Goal: Communication & Community: Ask a question

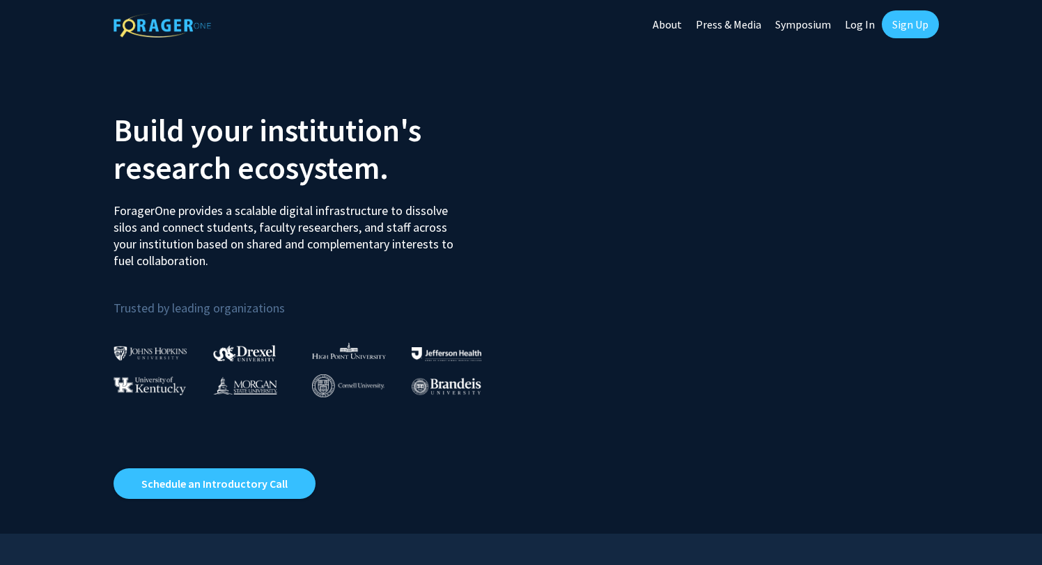
click at [856, 26] on link "Log In" at bounding box center [860, 24] width 44 height 49
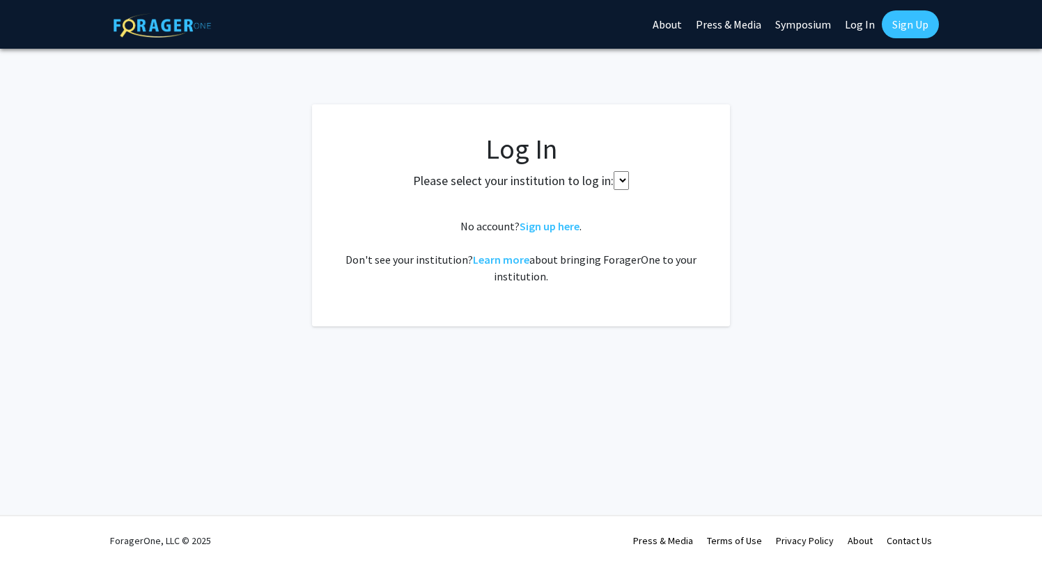
select select
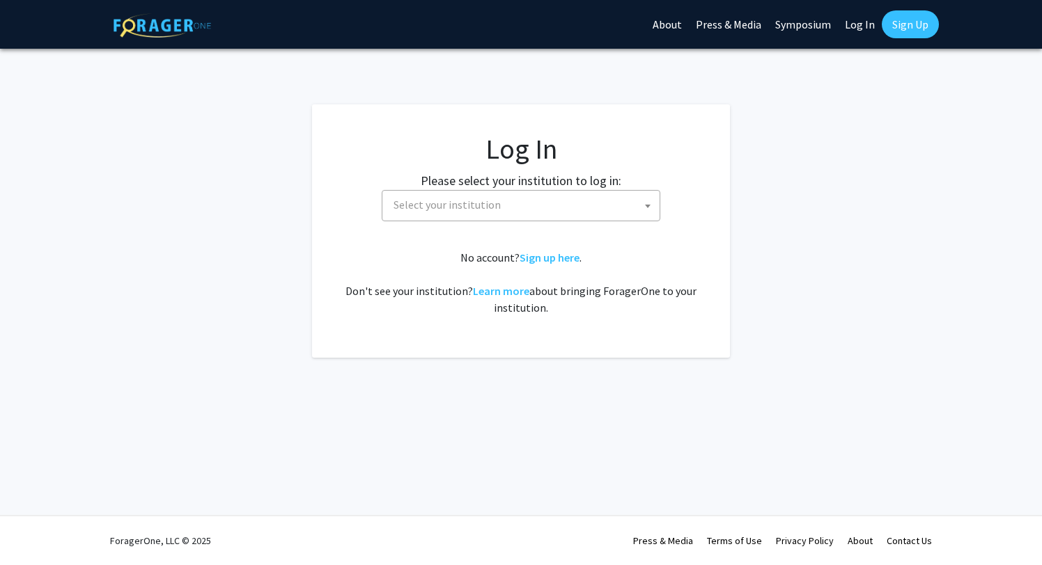
click at [479, 209] on span "Select your institution" at bounding box center [446, 205] width 107 height 14
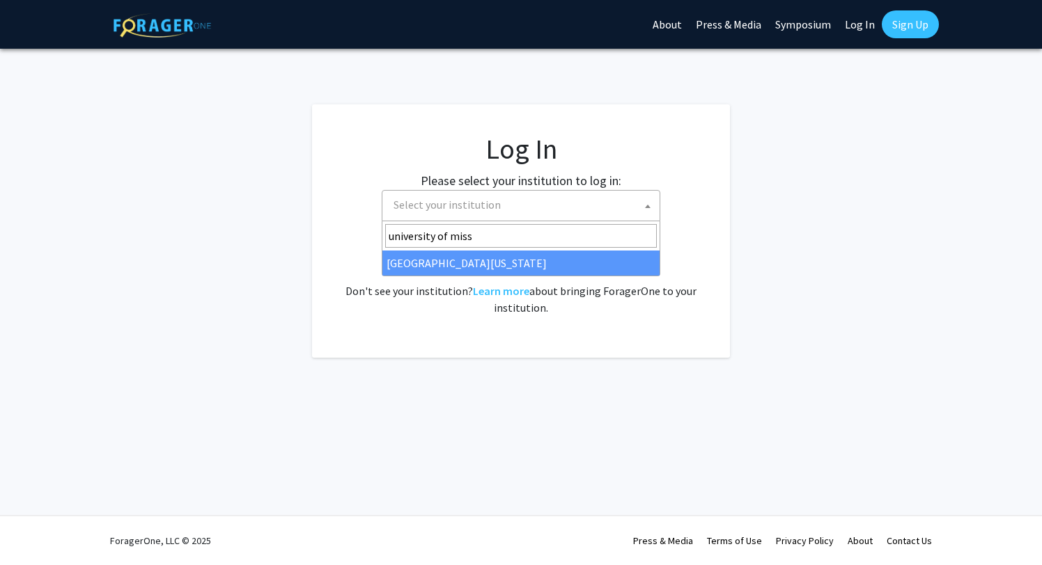
type input "university of miss"
select select "33"
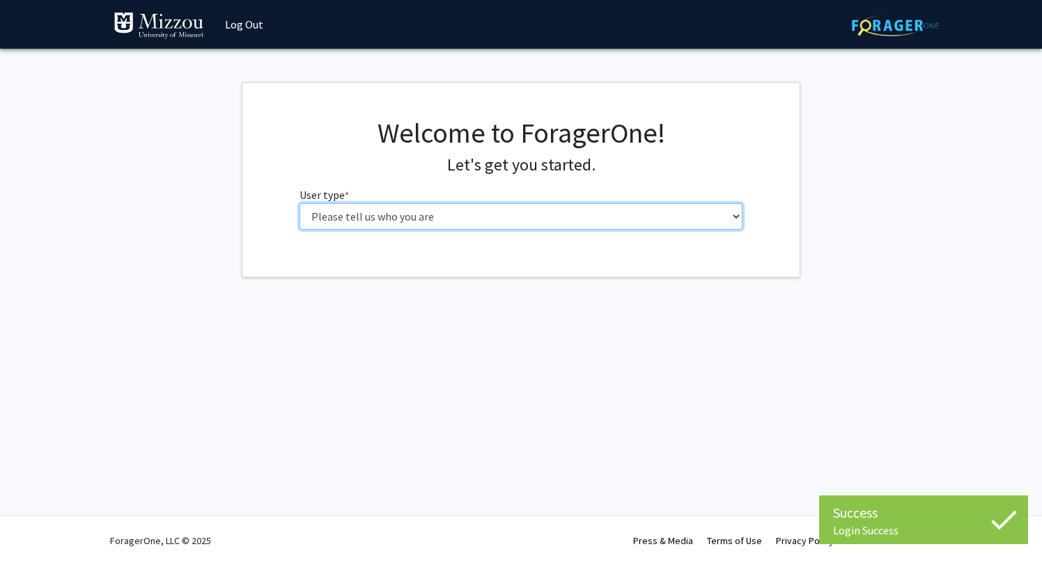
click at [490, 206] on select "Please tell us who you are Undergraduate Student Master's Student Doctoral Cand…" at bounding box center [521, 216] width 444 height 26
select select "1: undergrad"
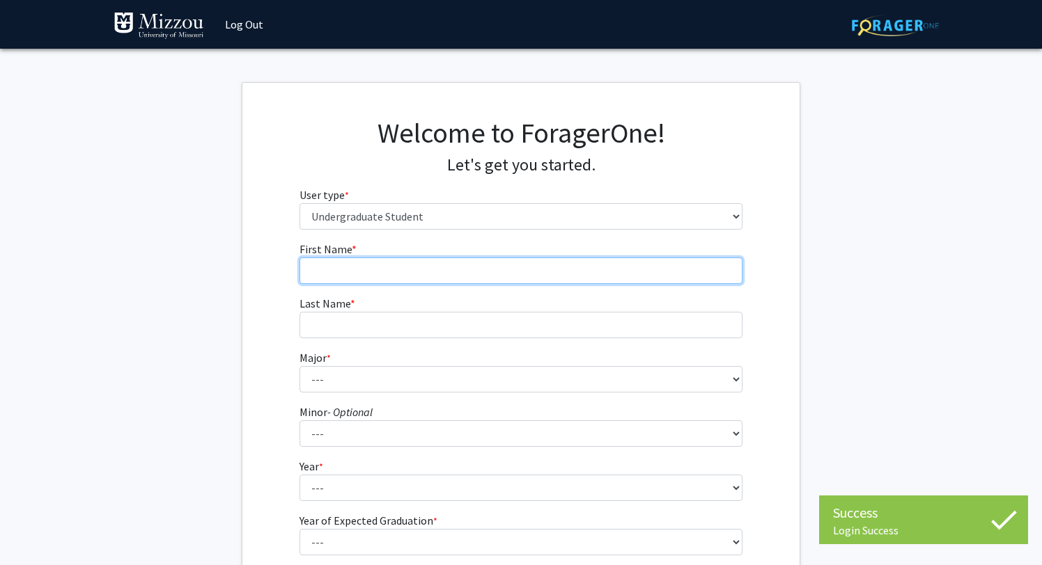
click at [506, 277] on input "First Name * required" at bounding box center [521, 271] width 444 height 26
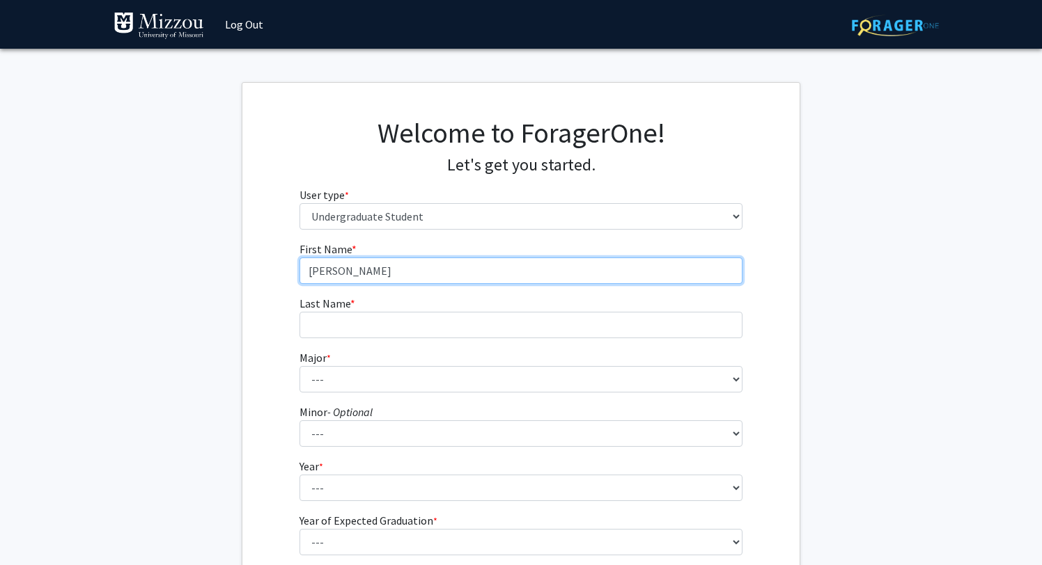
type input "[PERSON_NAME]"
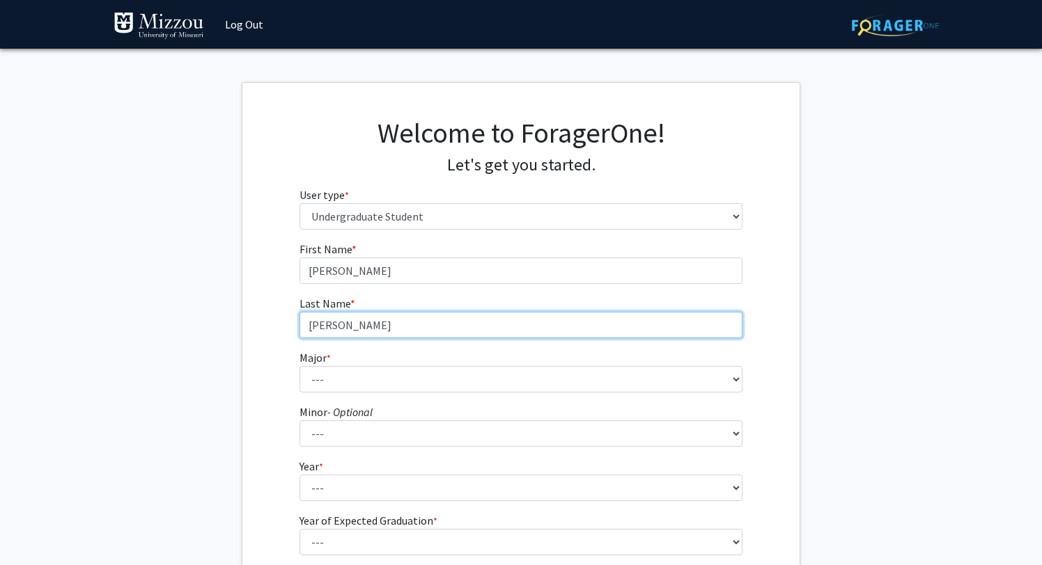
type input "[PERSON_NAME]"
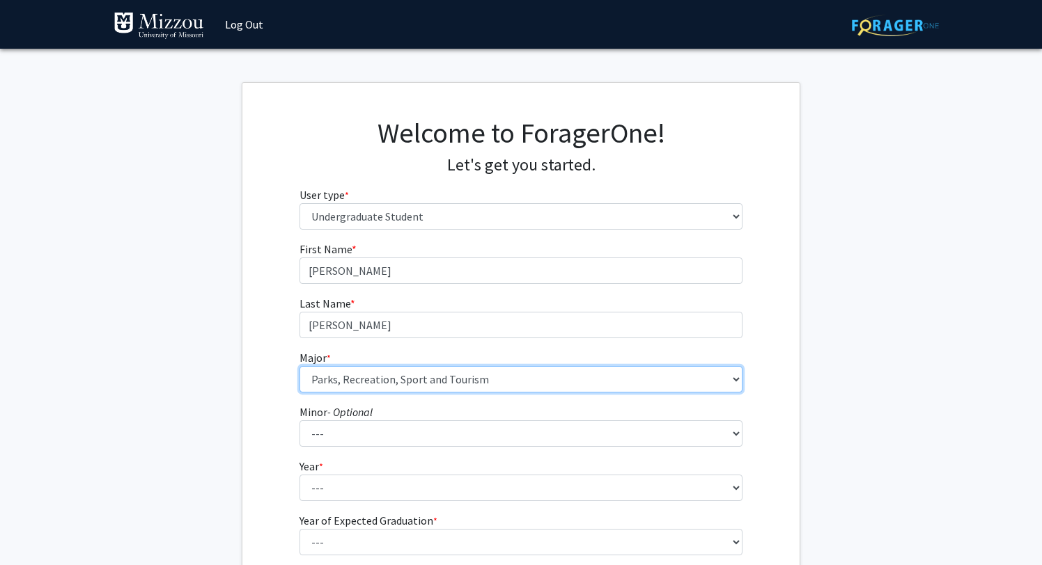
select select "134: 2627"
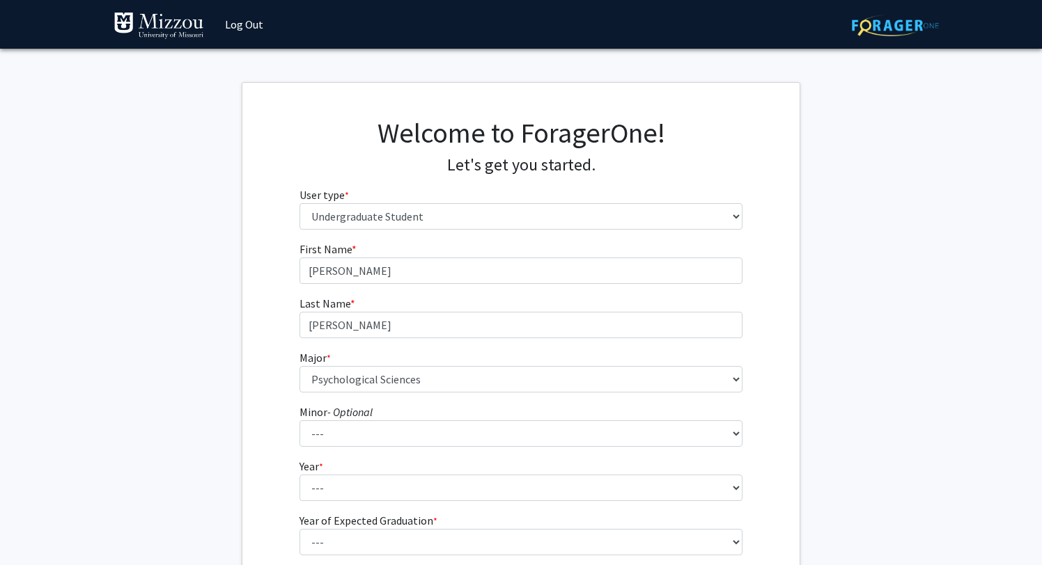
click at [441, 448] on form "First Name * required Olin Last Name * required Guillotte Major * required --- …" at bounding box center [521, 411] width 444 height 340
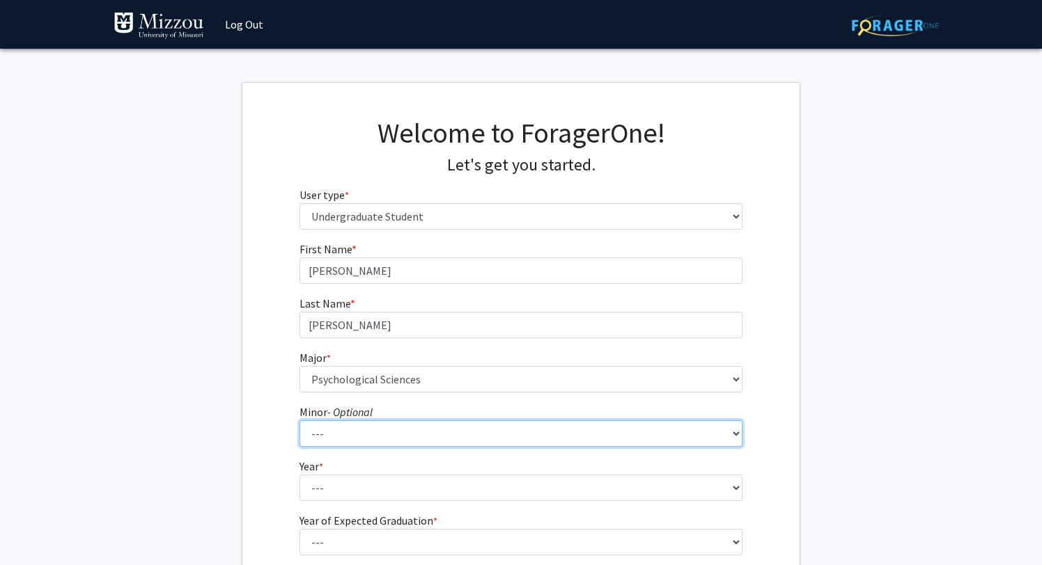
click at [467, 432] on select "--- Accountancy Aerospace Engineering Aerospace Studies Agribusiness Management…" at bounding box center [521, 434] width 444 height 26
select select "70: 2026"
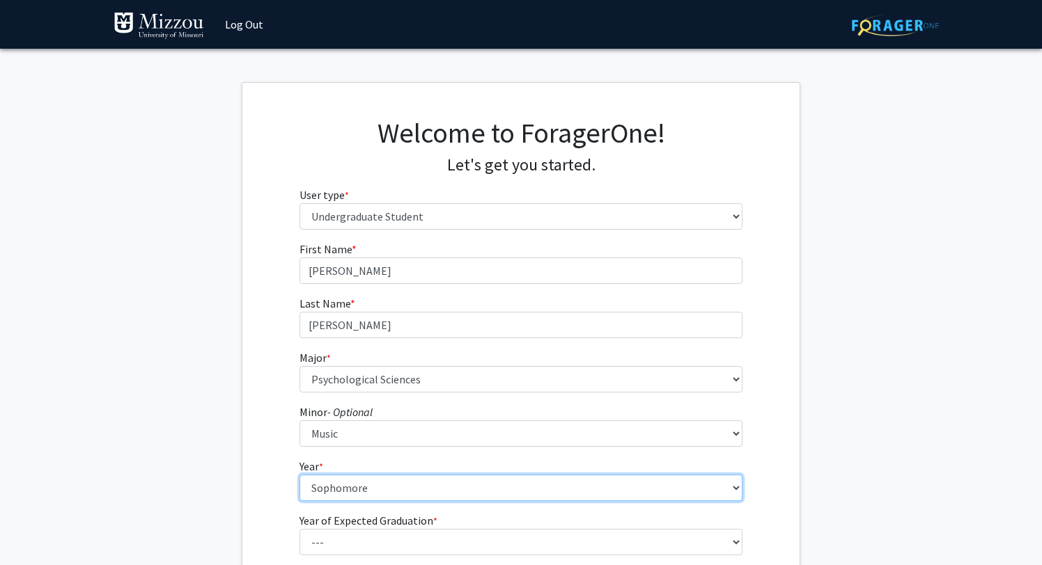
click at [420, 495] on select "--- First-year Sophomore Junior Senior Postbaccalaureate Certificate" at bounding box center [521, 488] width 444 height 26
select select "4: senior"
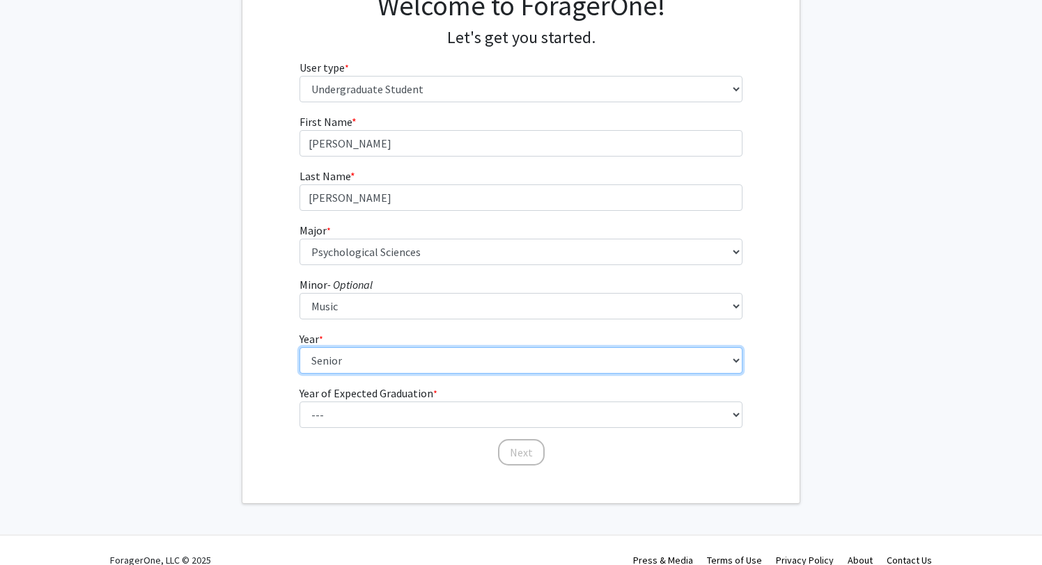
scroll to position [133, 0]
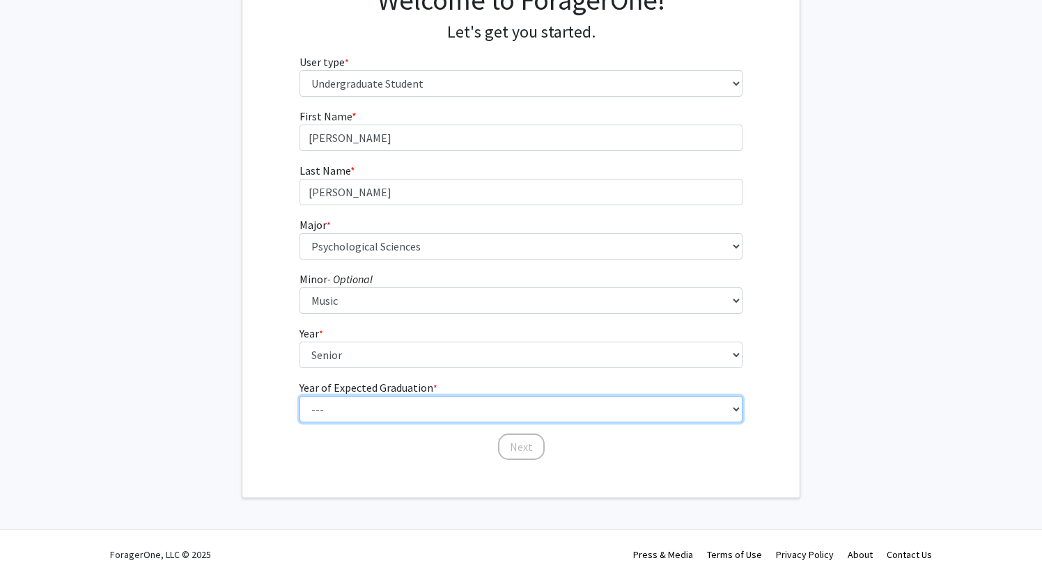
click at [426, 408] on select "--- 2025 2026 2027 2028 2029 2030 2031 2032 2033 2034" at bounding box center [521, 409] width 444 height 26
select select "2: 2026"
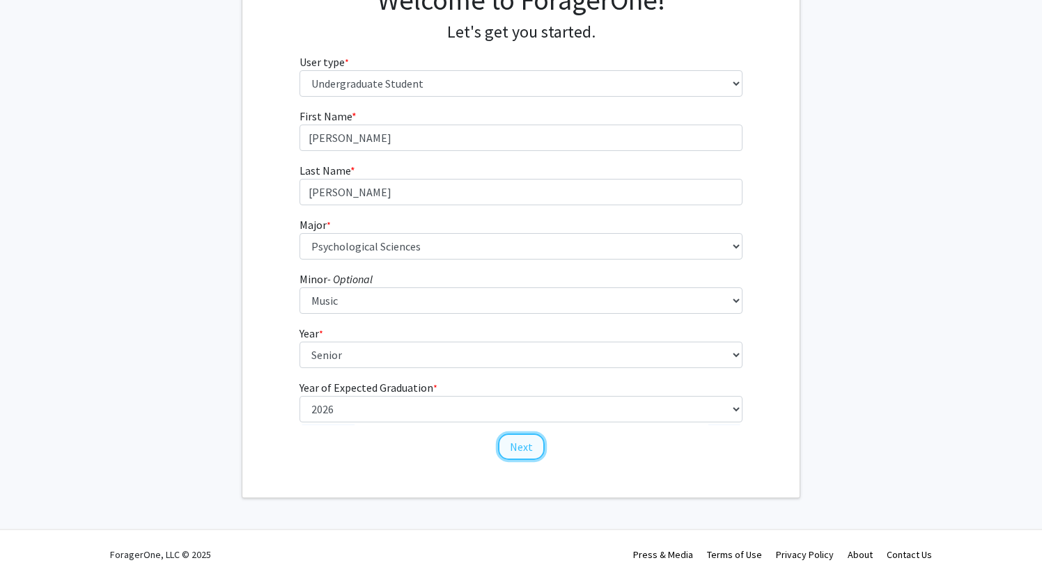
click at [515, 452] on button "Next" at bounding box center [521, 447] width 47 height 26
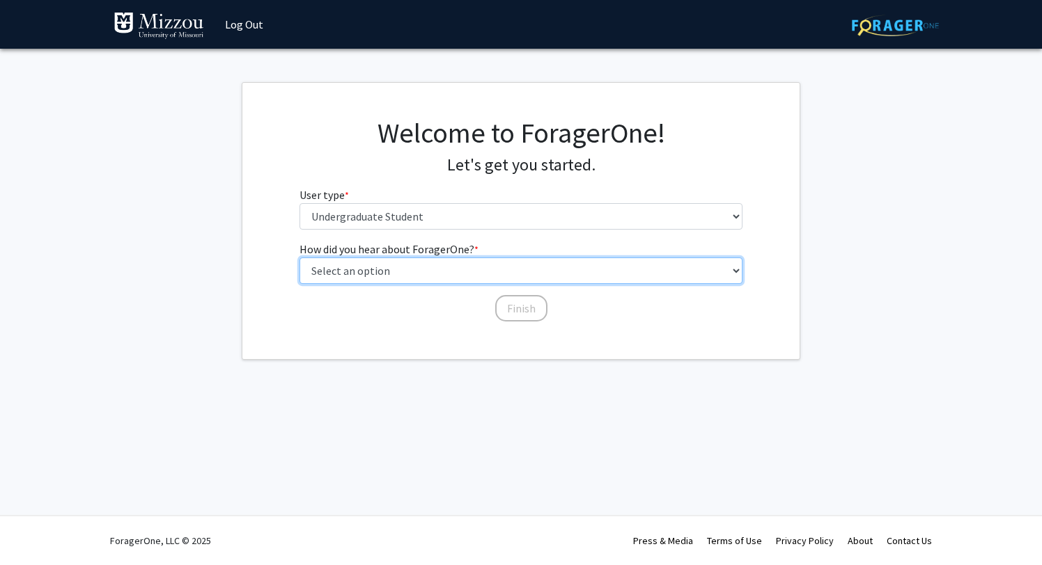
click at [459, 275] on select "Select an option Peer/student recommendation Faculty/staff recommendation Unive…" at bounding box center [521, 271] width 444 height 26
select select "2: faculty_recommendation"
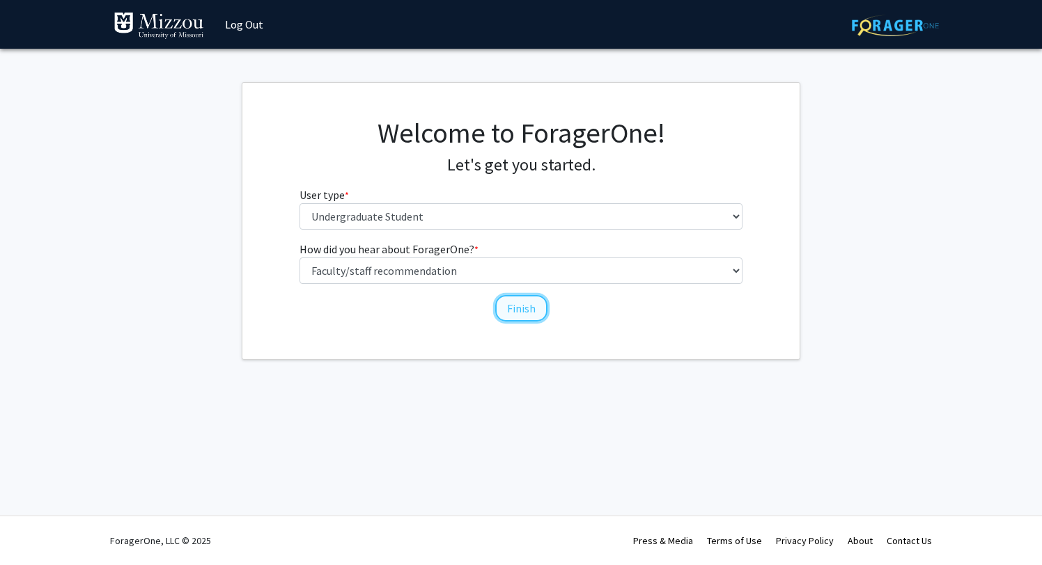
click at [509, 311] on button "Finish" at bounding box center [521, 308] width 52 height 26
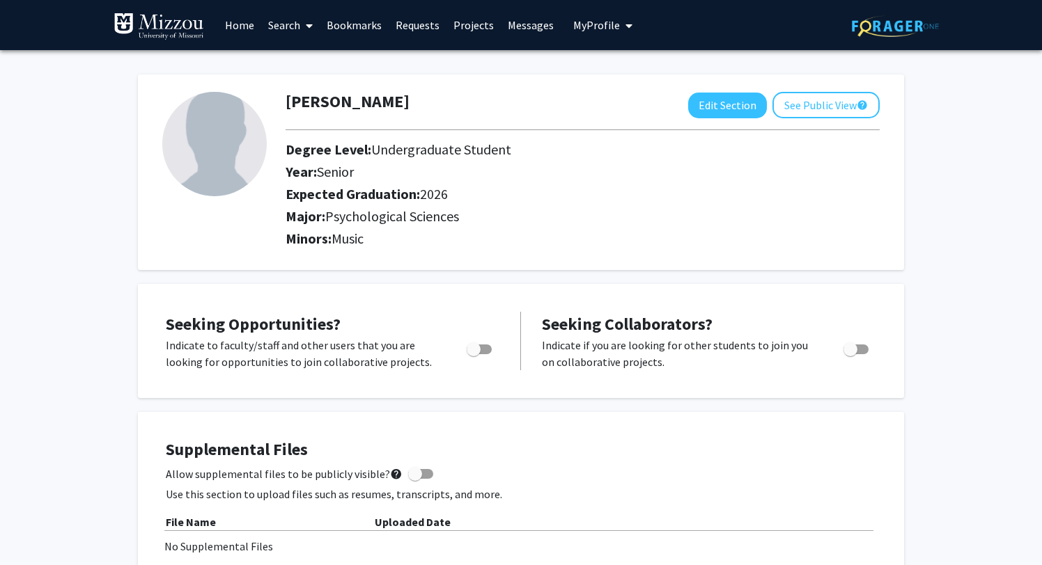
click at [288, 23] on link "Search" at bounding box center [290, 25] width 58 height 49
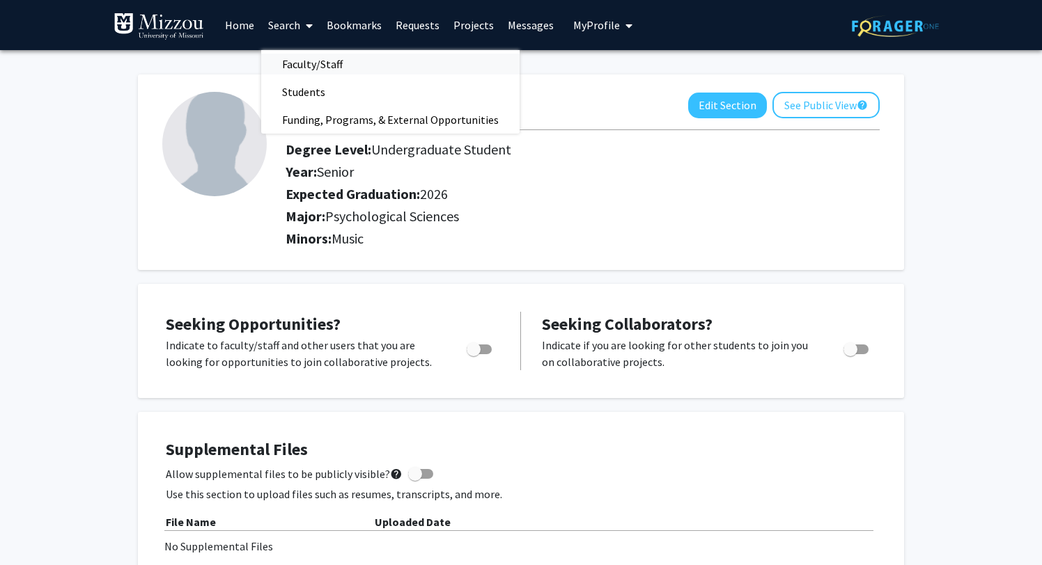
click at [300, 59] on span "Faculty/Staff" at bounding box center [312, 64] width 102 height 28
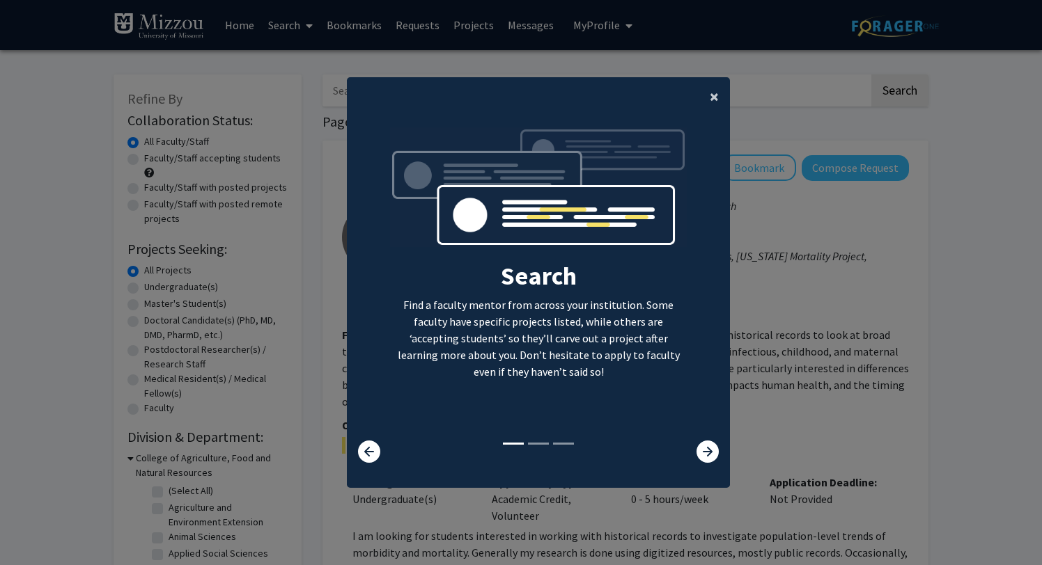
click at [715, 104] on span "×" at bounding box center [714, 97] width 9 height 22
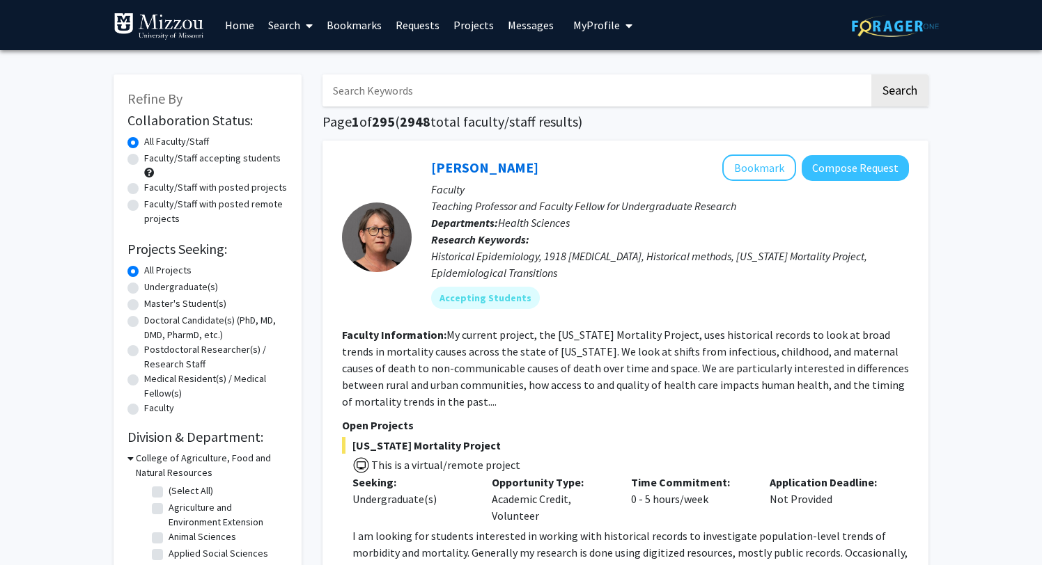
click at [544, 103] on input "Search Keywords" at bounding box center [595, 91] width 547 height 32
click at [871, 75] on button "Search" at bounding box center [899, 91] width 57 height 32
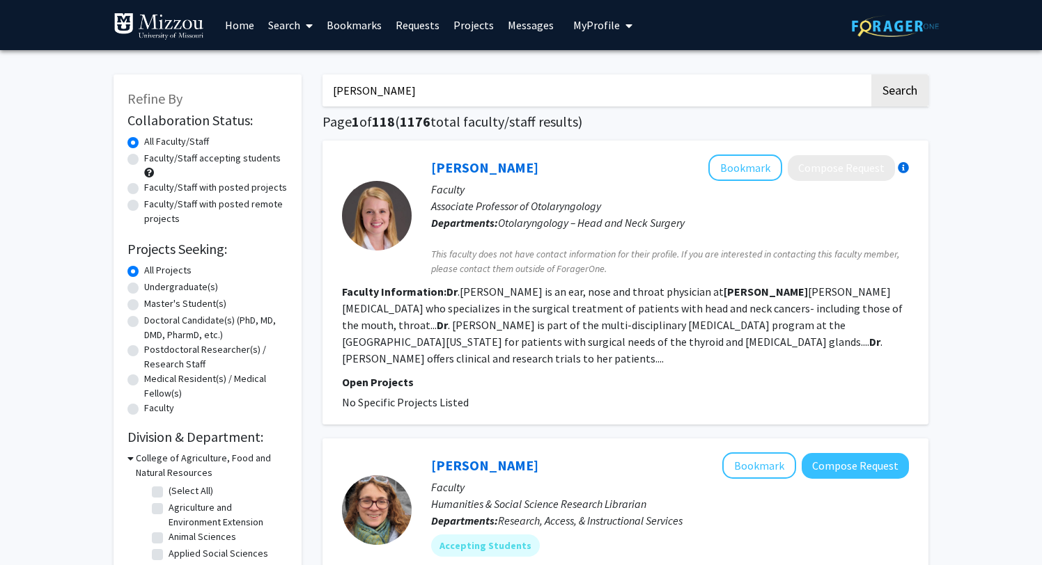
click at [544, 103] on input "Dr. Ellis" at bounding box center [595, 91] width 547 height 32
type input "Dr. Ellis-Kalton"
click at [871, 75] on button "Search" at bounding box center [899, 91] width 57 height 32
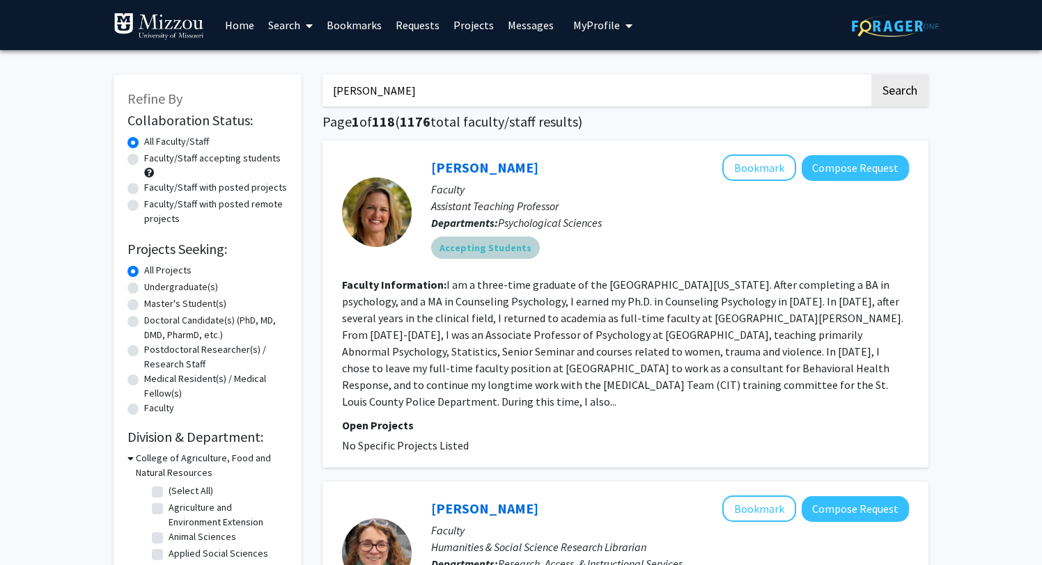
click at [466, 253] on mat-chip "Accepting Students" at bounding box center [485, 248] width 109 height 22
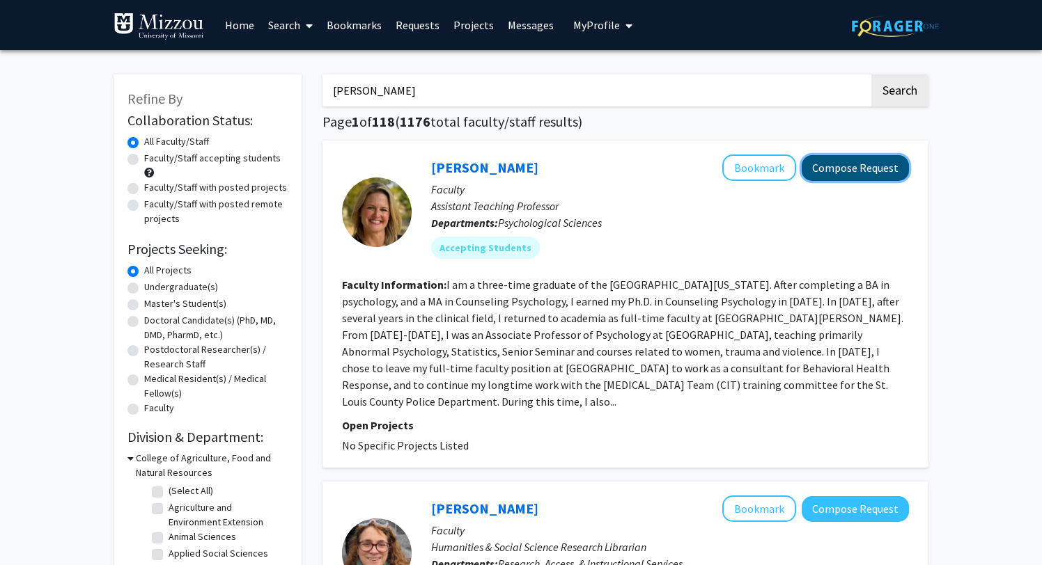
click at [848, 176] on button "Compose Request" at bounding box center [855, 168] width 107 height 26
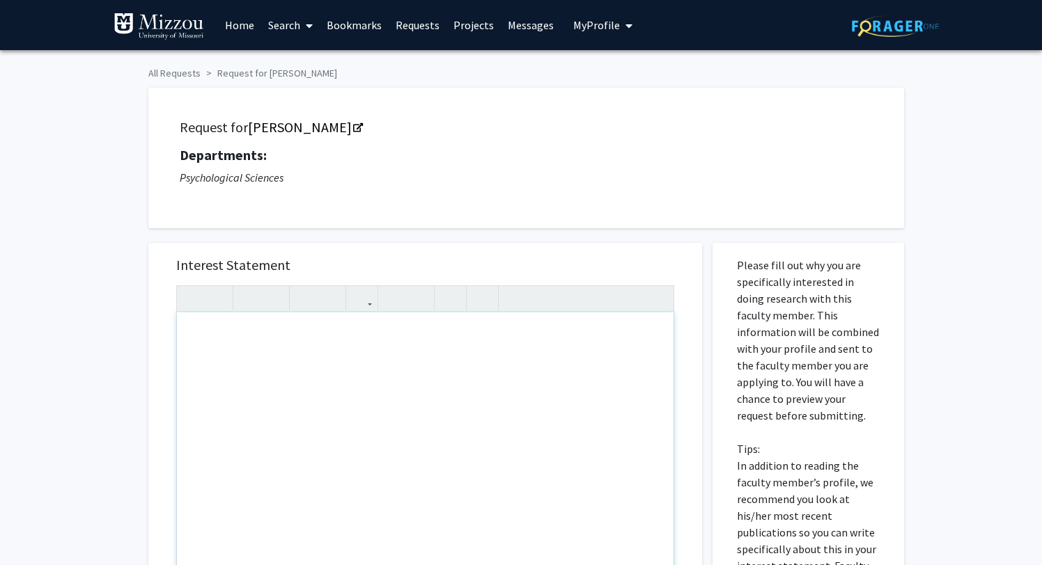
click at [217, 335] on div "Note to users with screen readers: Please press Alt+0 or Option+0 to deactivate…" at bounding box center [425, 472] width 497 height 319
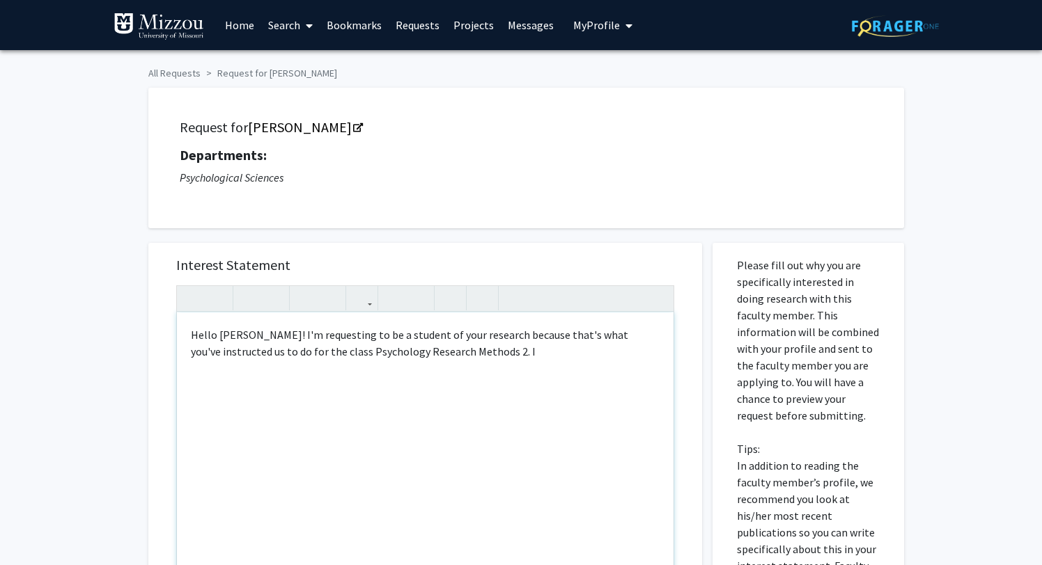
type textarea "Hello Dr. Ellis-Kalton! I'm requesting to be a student of your research because…"
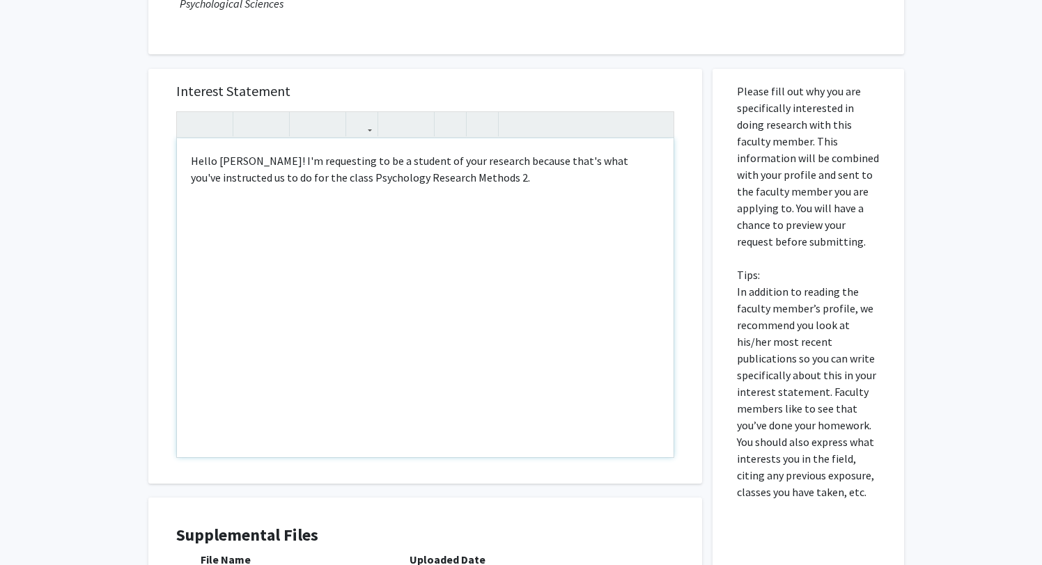
scroll to position [366, 0]
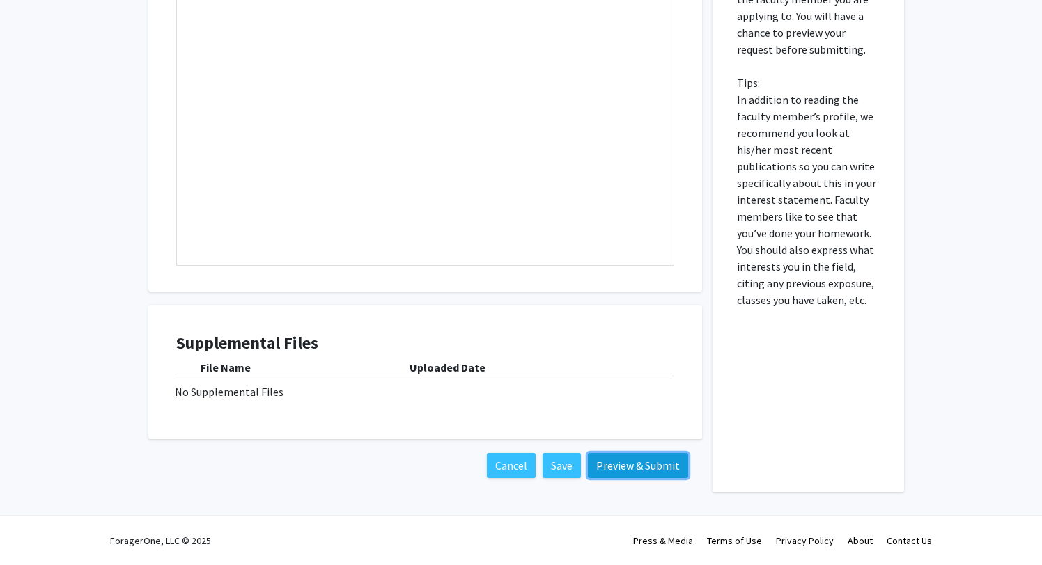
click at [639, 477] on button "Preview & Submit" at bounding box center [638, 465] width 100 height 25
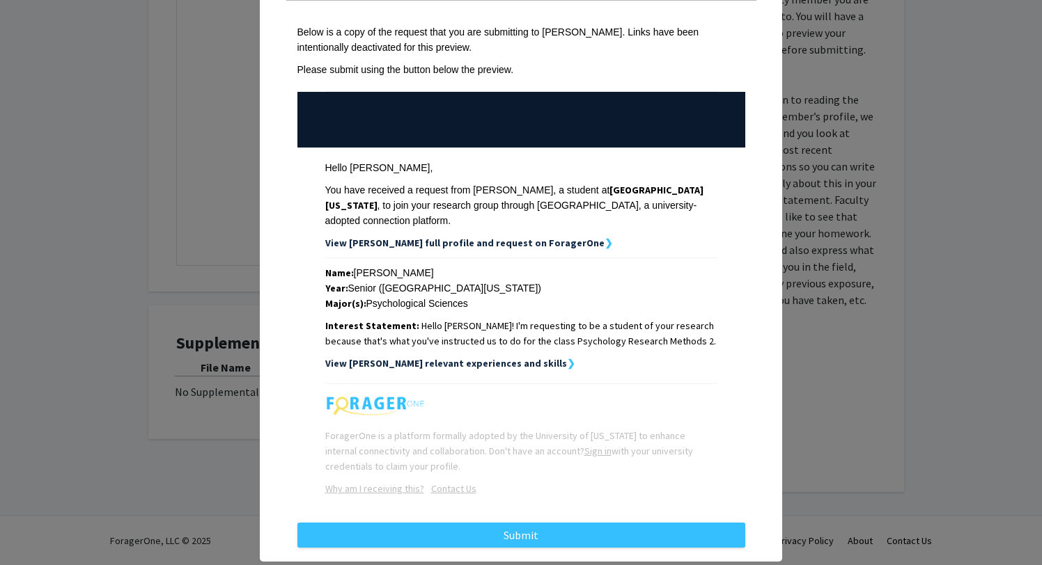
scroll to position [81, 0]
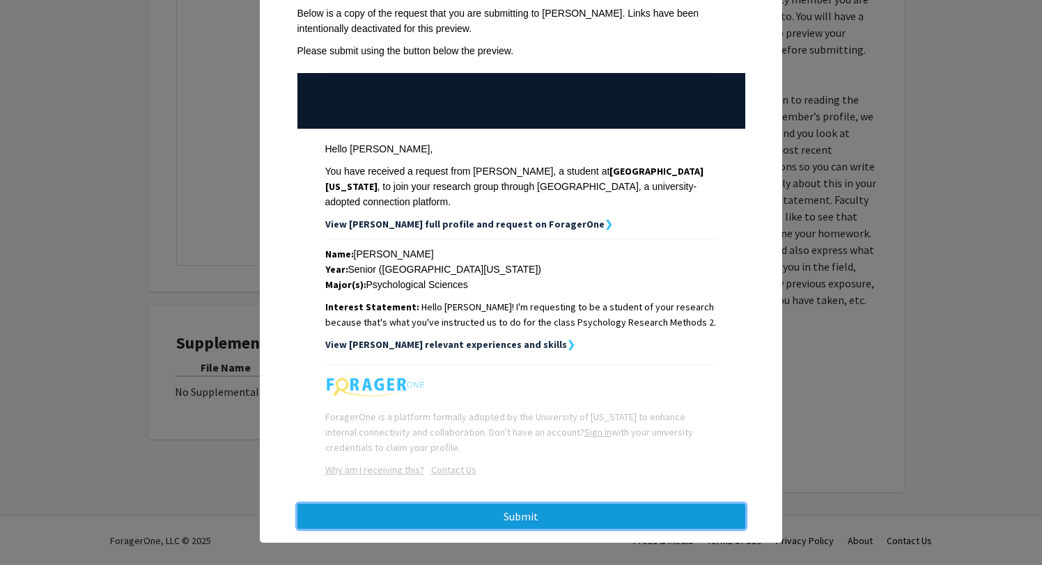
click at [515, 509] on button "Submit" at bounding box center [521, 516] width 448 height 25
